Goal: Find specific page/section: Find specific page/section

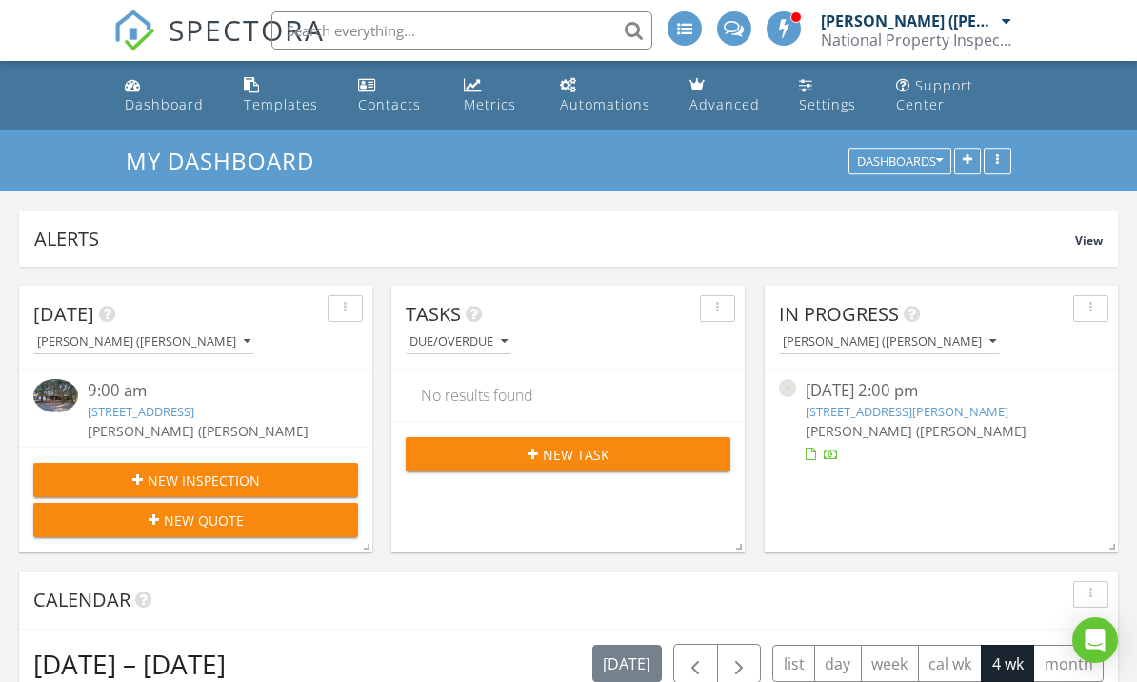
scroll to position [1877, 1138]
click at [994, 412] on link "5952 Happy Valley Rd, Anderson, CA 96007" at bounding box center [907, 411] width 203 height 17
click at [990, 416] on link "5952 Happy Valley Rd, Anderson, CA 96007" at bounding box center [907, 411] width 203 height 17
click at [1002, 404] on link "5952 Happy Valley Rd, Anderson, CA 96007" at bounding box center [907, 411] width 203 height 17
click at [1007, 411] on link "5952 Happy Valley Rd, Anderson, CA 96007" at bounding box center [907, 411] width 203 height 17
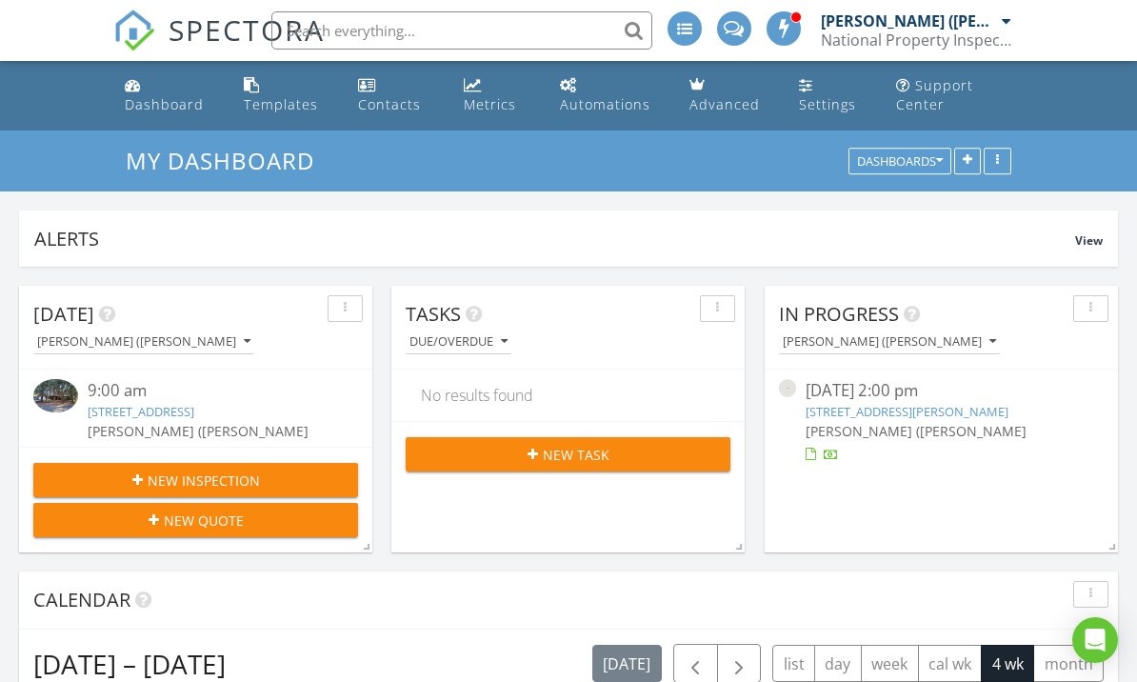
click at [1008, 424] on div "[PERSON_NAME] ([PERSON_NAME]" at bounding box center [941, 431] width 270 height 20
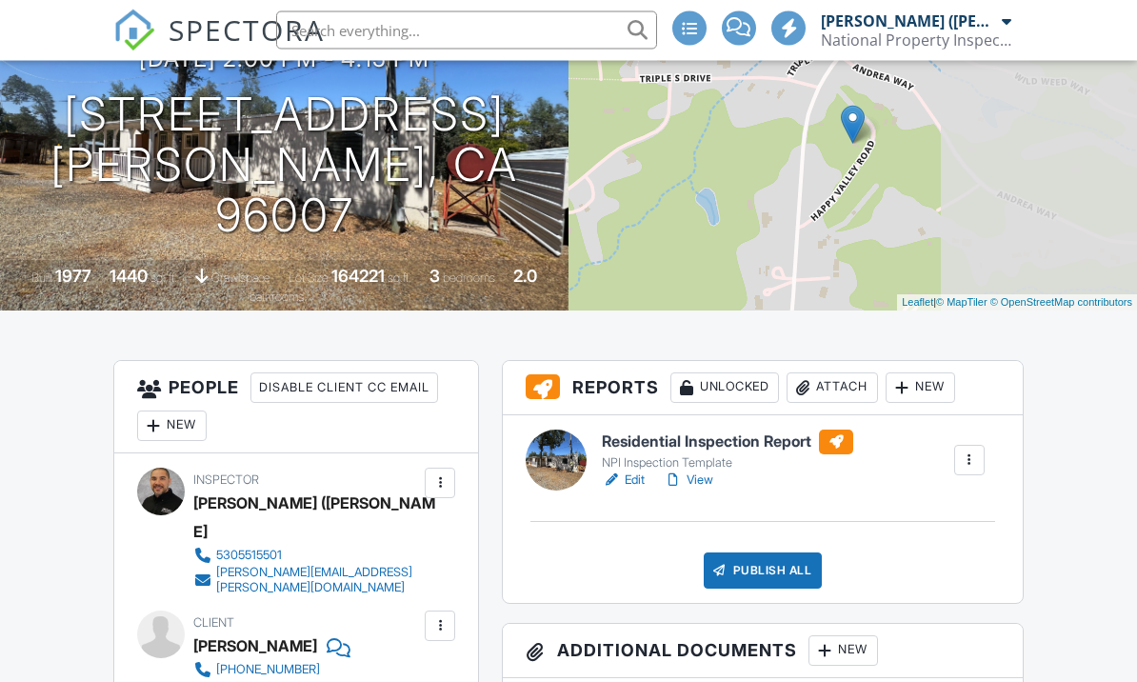
scroll to position [264, 0]
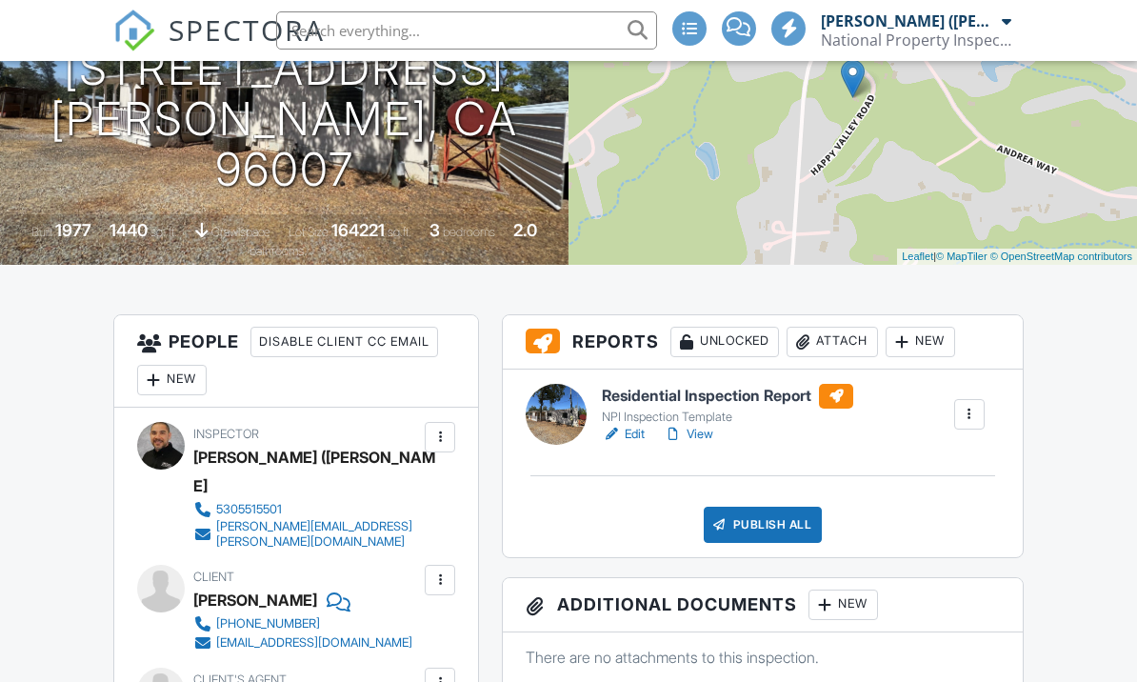
click at [708, 432] on link "View" at bounding box center [689, 434] width 50 height 19
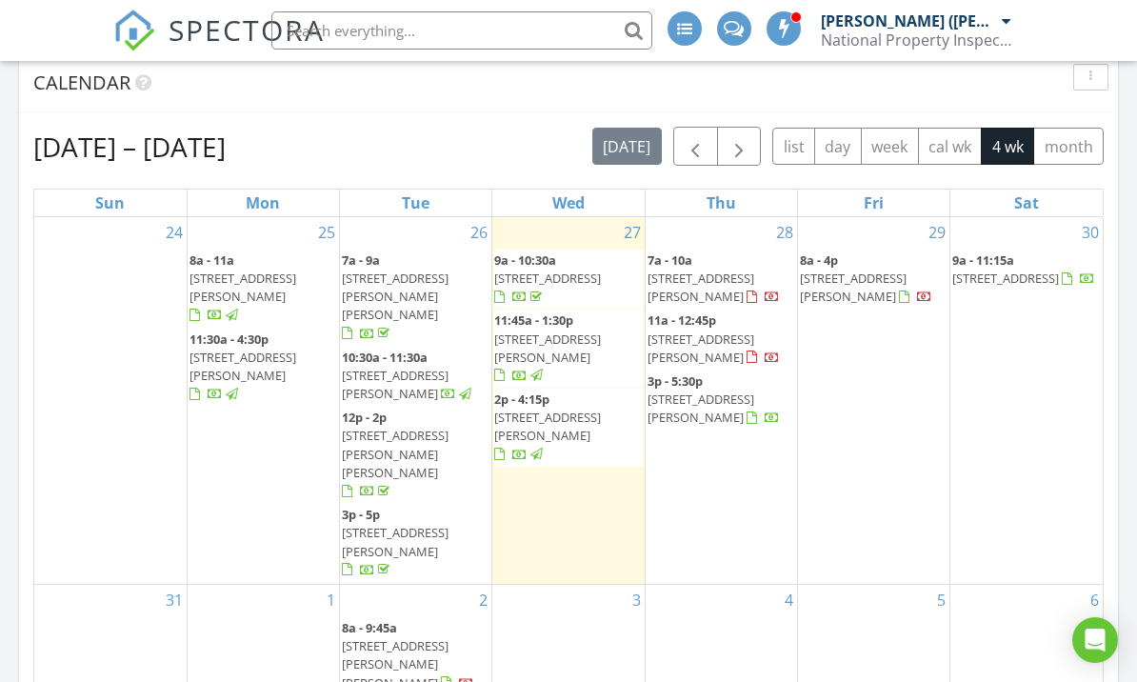
scroll to position [10, 10]
click at [754, 330] on span "5566 Indianwood Dr, Redding 96001" at bounding box center [701, 347] width 107 height 35
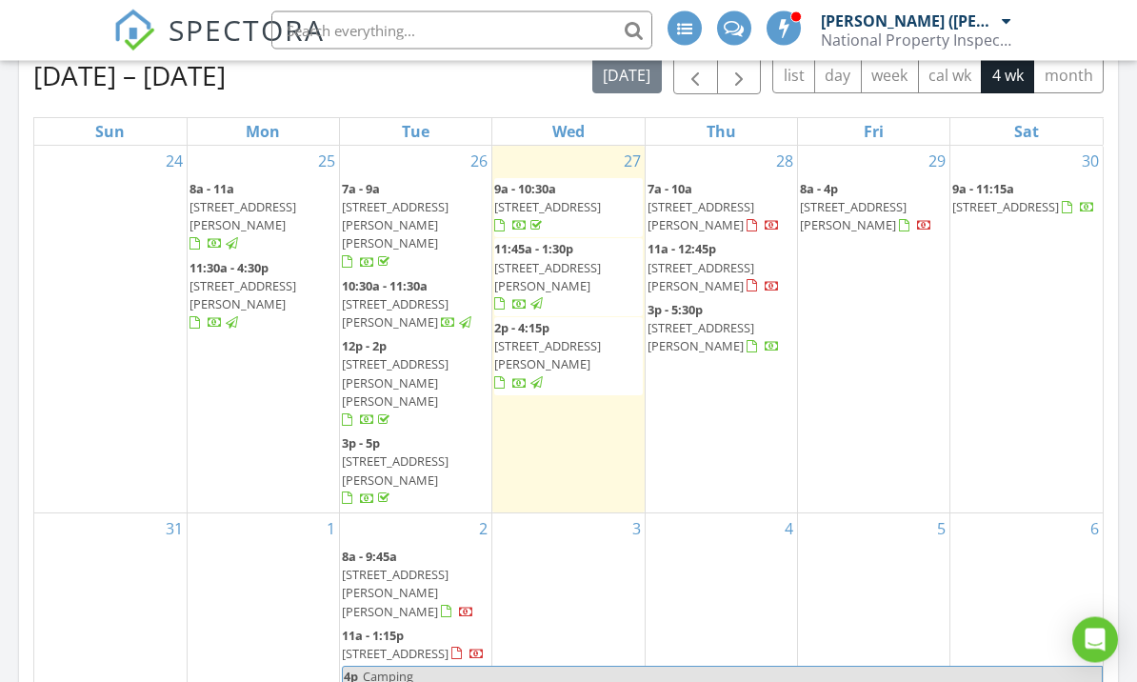
scroll to position [590, 0]
